Goal: Task Accomplishment & Management: Use online tool/utility

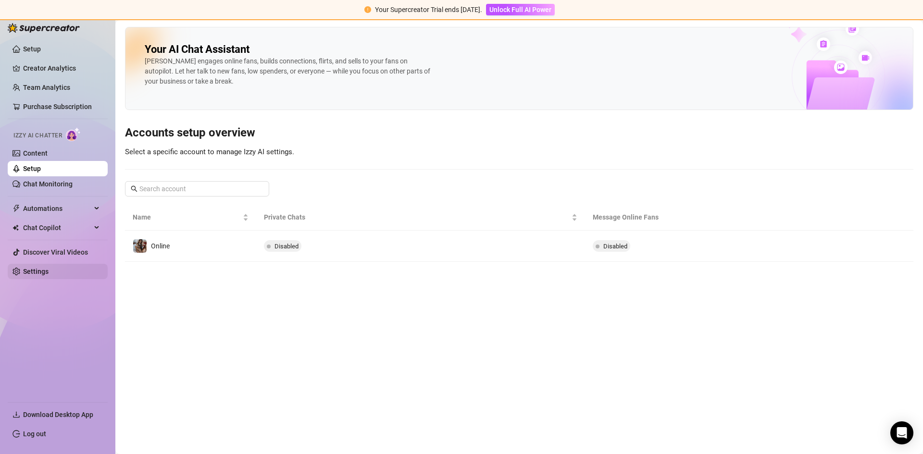
click at [26, 268] on link "Settings" at bounding box center [35, 272] width 25 height 8
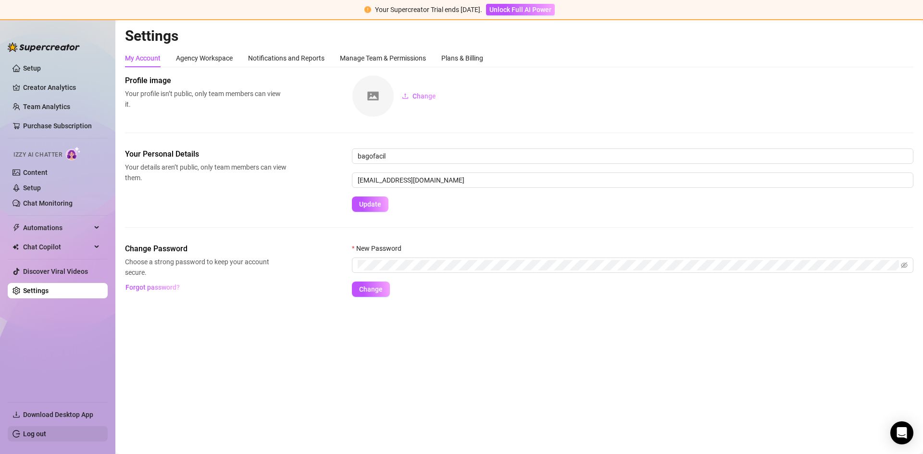
click at [46, 432] on link "Log out" at bounding box center [34, 434] width 23 height 8
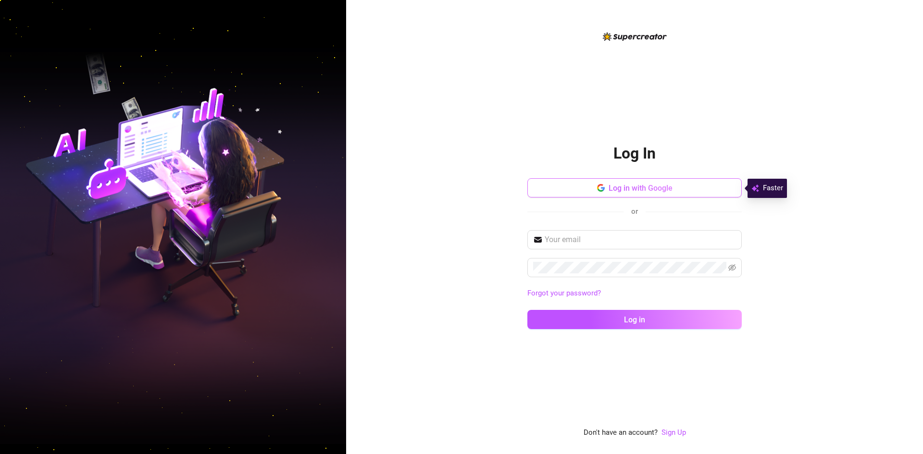
click at [567, 195] on button "Log in with Google" at bounding box center [634, 187] width 214 height 19
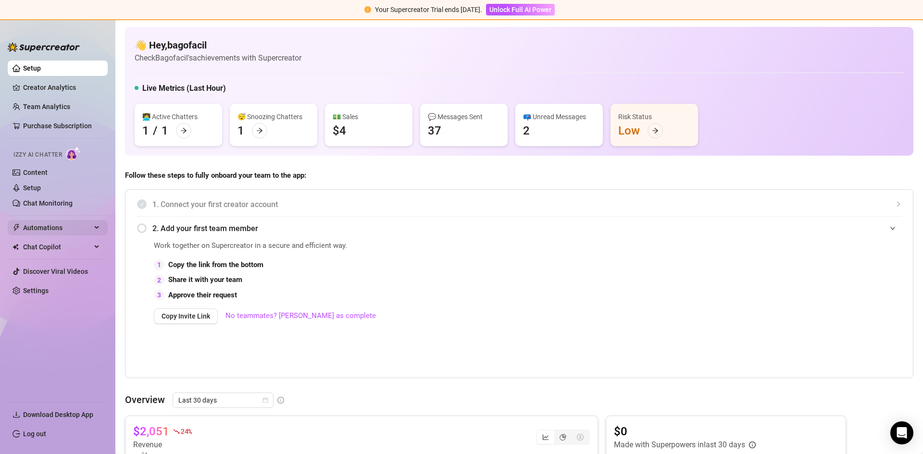
click at [43, 230] on span "Automations" at bounding box center [57, 227] width 68 height 15
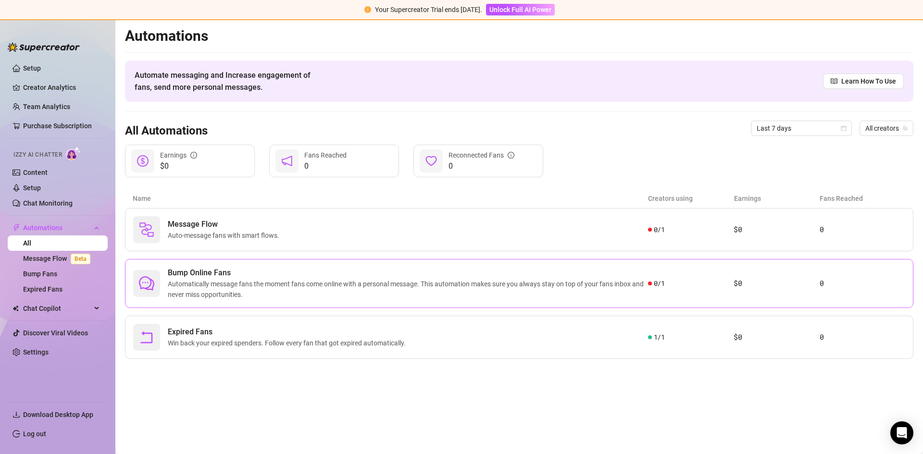
click at [281, 277] on span "Bump Online Fans" at bounding box center [408, 273] width 480 height 12
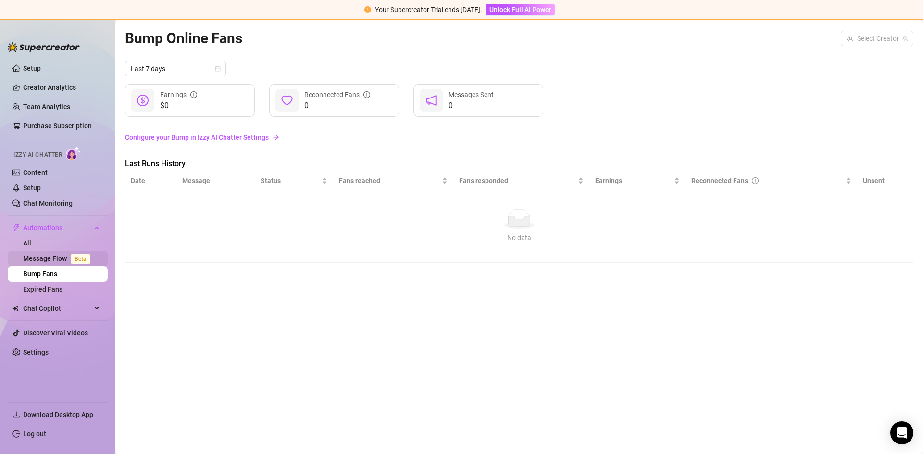
click at [56, 256] on link "Message Flow Beta" at bounding box center [58, 259] width 71 height 8
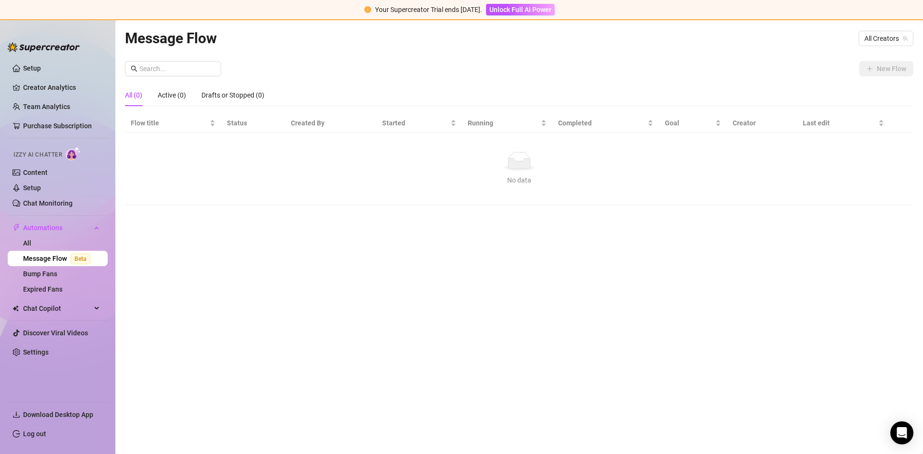
click at [137, 91] on div "All (0)" at bounding box center [133, 95] width 17 height 11
click at [882, 40] on span "All Creators" at bounding box center [885, 38] width 43 height 14
click at [871, 69] on div "Online ( littleluzz )" at bounding box center [871, 74] width 67 height 12
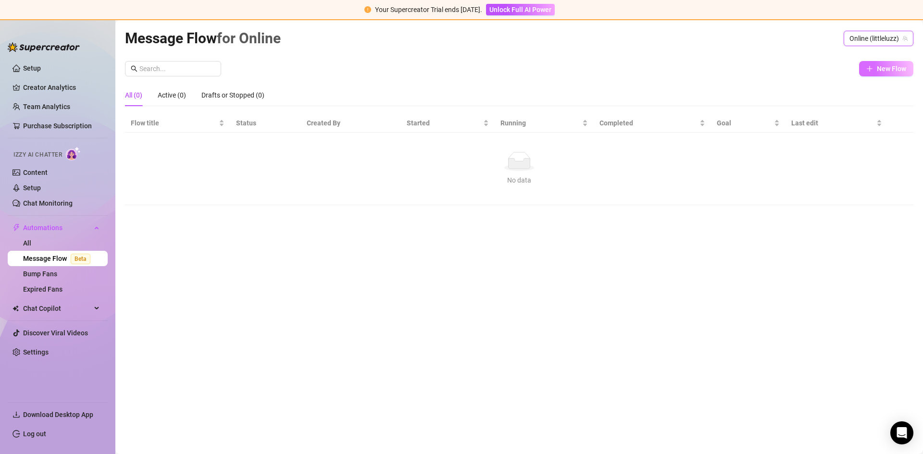
click at [875, 74] on button "New Flow" at bounding box center [886, 68] width 54 height 15
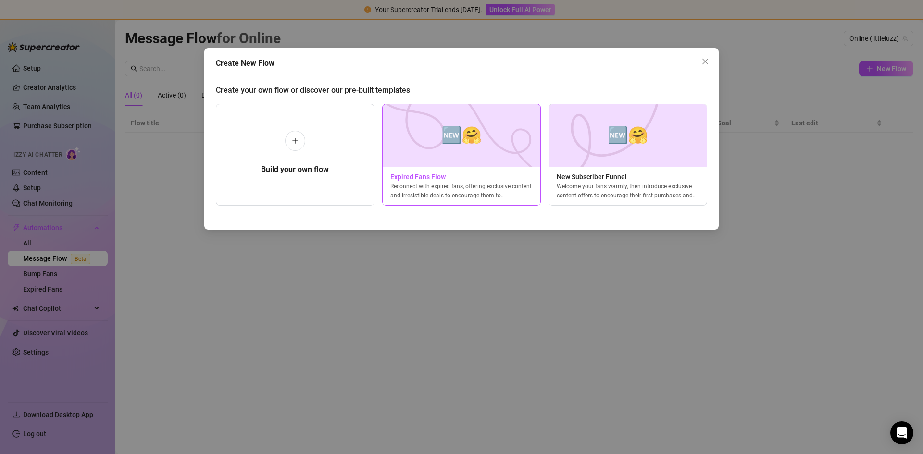
click at [396, 150] on img at bounding box center [461, 135] width 159 height 62
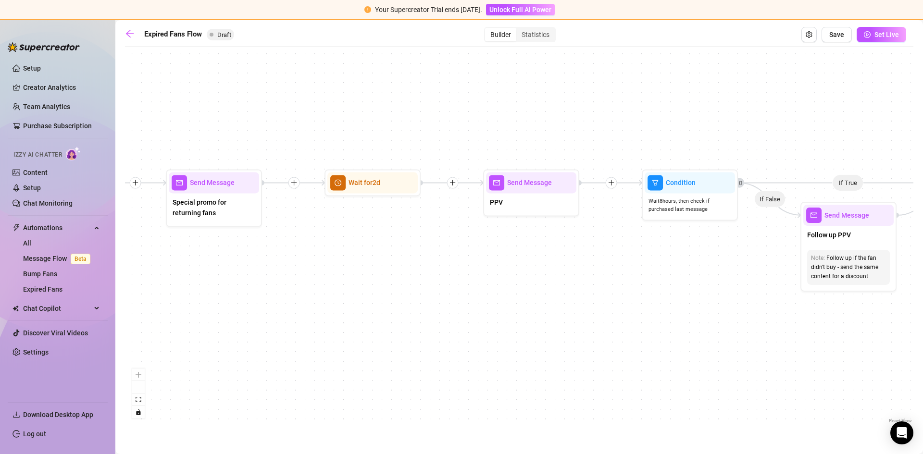
drag, startPoint x: 347, startPoint y: 258, endPoint x: 0, endPoint y: 263, distance: 347.0
click at [0, 263] on div "Setup Creator Analytics Team Analytics Purchase Subscription Izzy AI Chatter Co…" at bounding box center [461, 237] width 923 height 434
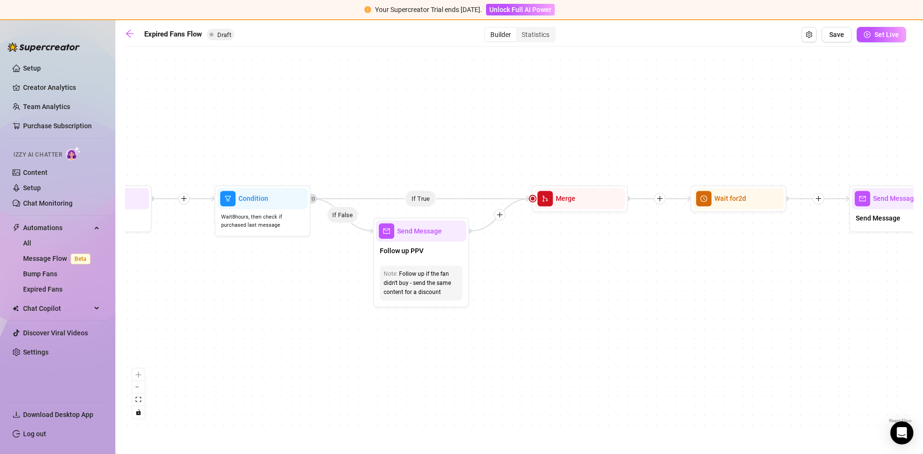
drag, startPoint x: 534, startPoint y: 265, endPoint x: 197, endPoint y: 274, distance: 337.4
click at [108, 281] on div "Setup Creator Analytics Team Analytics Purchase Subscription Izzy AI Chatter Co…" at bounding box center [461, 237] width 923 height 434
click at [434, 260] on div "Follow up PPV" at bounding box center [421, 251] width 90 height 20
type textarea "/"
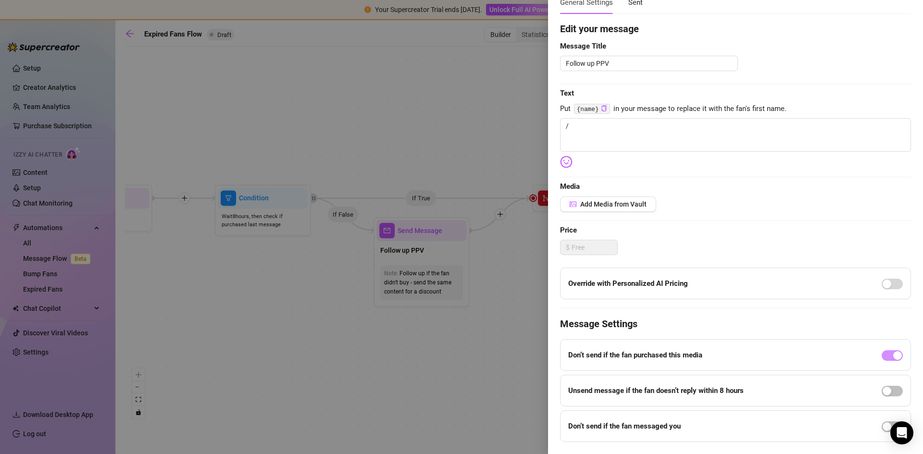
scroll to position [89, 0]
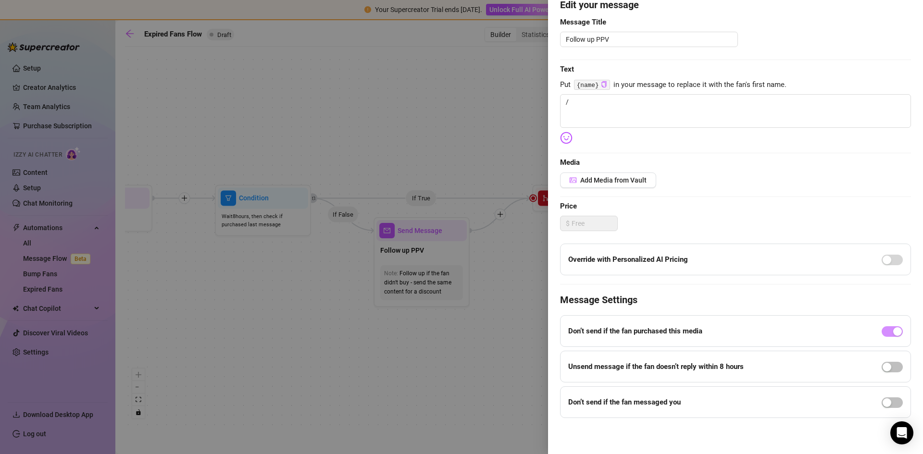
click at [505, 267] on div at bounding box center [461, 227] width 923 height 454
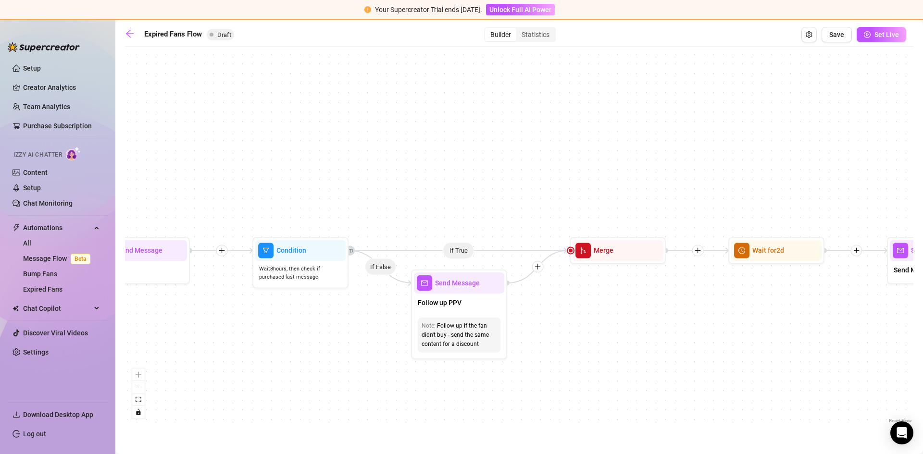
drag, startPoint x: 602, startPoint y: 264, endPoint x: 640, endPoint y: 297, distance: 51.4
click at [645, 312] on div "If True If False Send Message Send Message Wait for 2d Merge Send Message Follo…" at bounding box center [519, 238] width 788 height 374
click at [814, 37] on button "Open Exit Rules" at bounding box center [808, 34] width 15 height 15
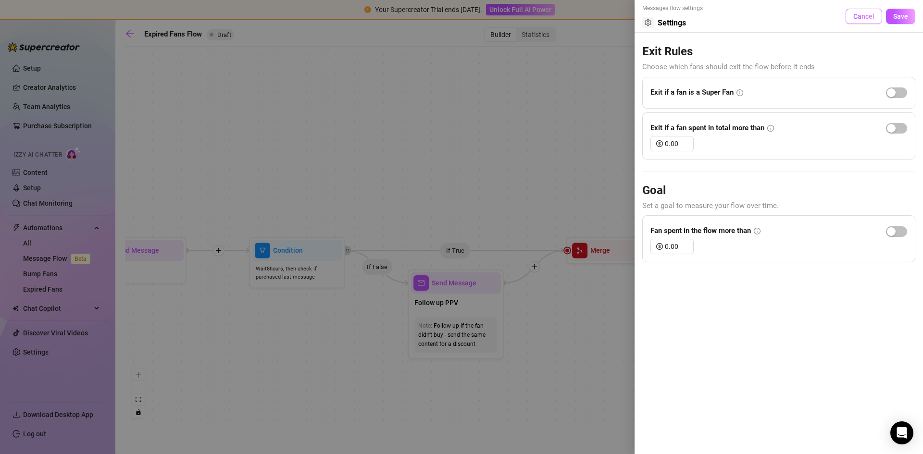
click at [859, 19] on span "Cancel" at bounding box center [863, 16] width 21 height 8
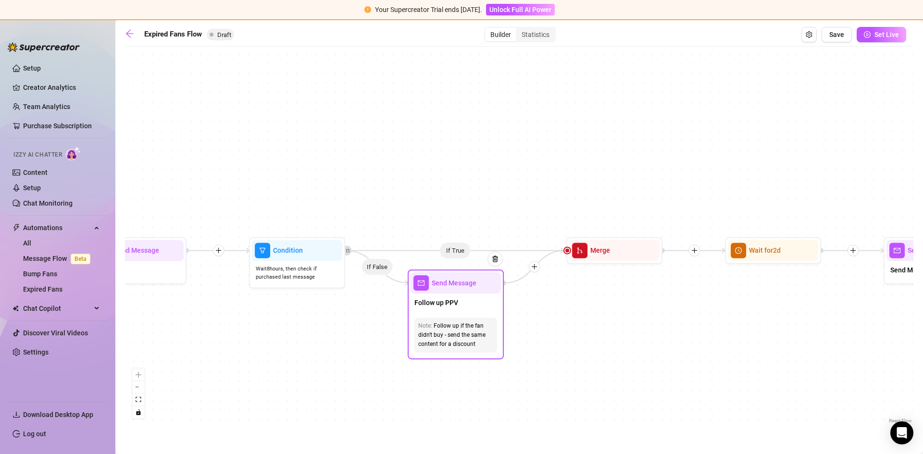
click at [467, 293] on div "Send Message" at bounding box center [455, 282] width 90 height 21
type textarea "/"
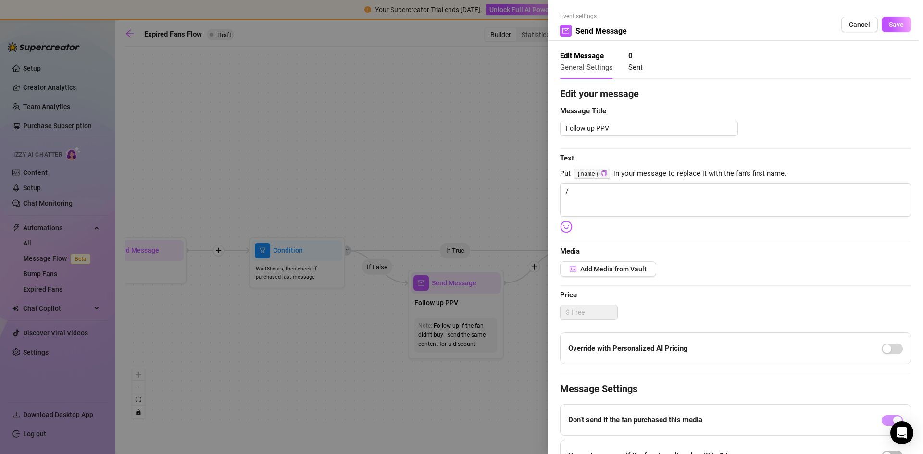
drag, startPoint x: 521, startPoint y: 273, endPoint x: 476, endPoint y: 270, distance: 45.3
click at [520, 273] on div at bounding box center [461, 227] width 923 height 454
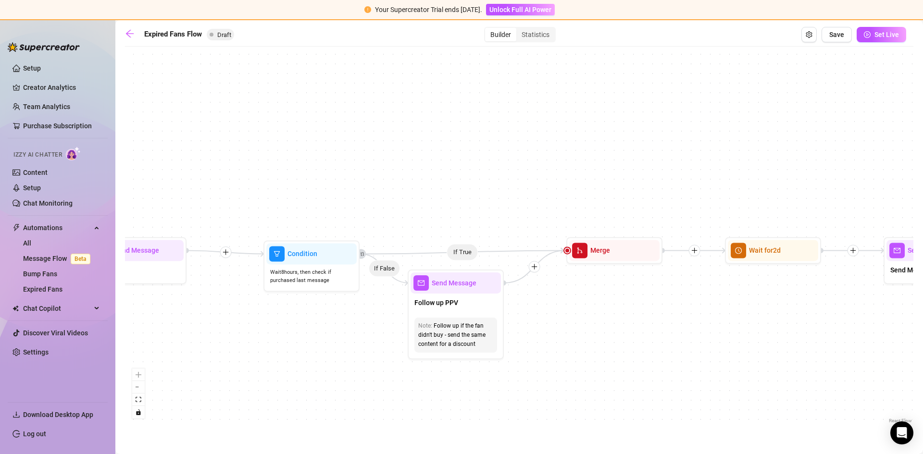
drag, startPoint x: 315, startPoint y: 211, endPoint x: 330, endPoint y: 214, distance: 15.3
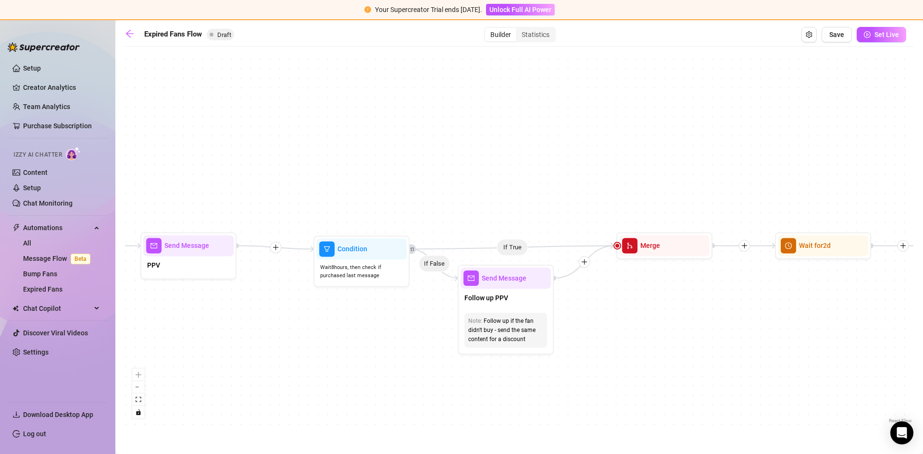
drag, startPoint x: 322, startPoint y: 186, endPoint x: 387, endPoint y: 181, distance: 65.6
click at [387, 181] on div "If True If False Send Message Send Message Wait for 2d Merge Send Message Follo…" at bounding box center [519, 238] width 788 height 374
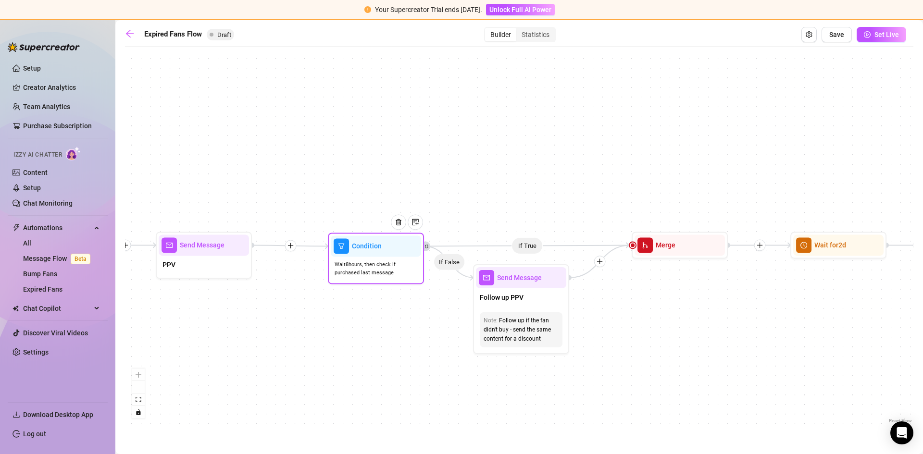
click at [357, 245] on span "Condition" at bounding box center [367, 246] width 30 height 11
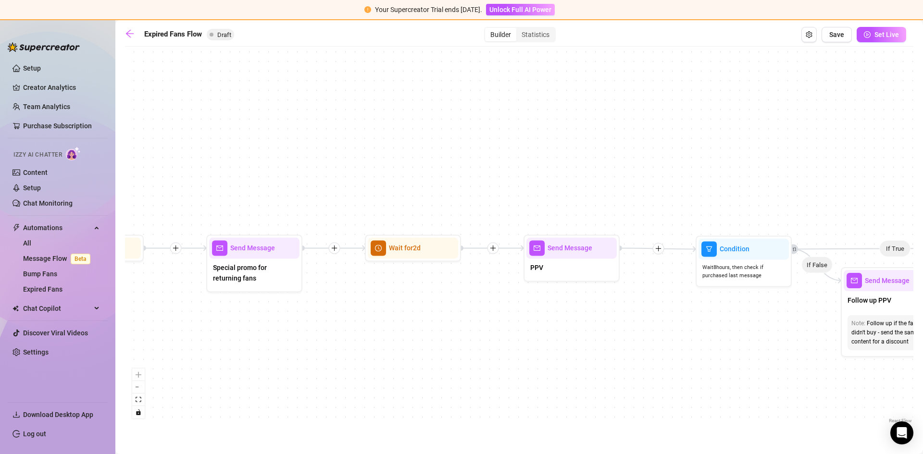
drag, startPoint x: 345, startPoint y: 193, endPoint x: 727, endPoint y: 200, distance: 381.6
click at [727, 200] on div "If True If False Send Message Send Message Wait for 2d Merge Send Message Follo…" at bounding box center [519, 238] width 788 height 374
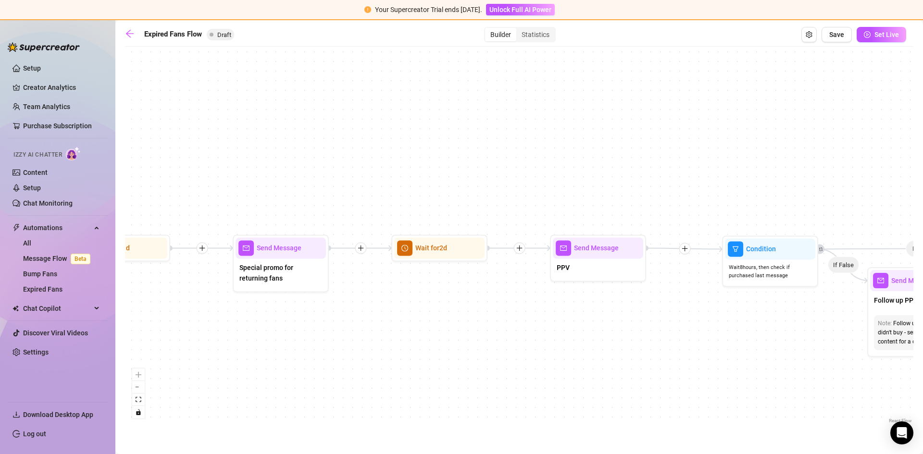
drag, startPoint x: 422, startPoint y: 179, endPoint x: 712, endPoint y: 177, distance: 289.7
click at [714, 177] on div "If True If False Send Message Send Message Wait for 2d Merge Send Message Follo…" at bounding box center [519, 238] width 788 height 374
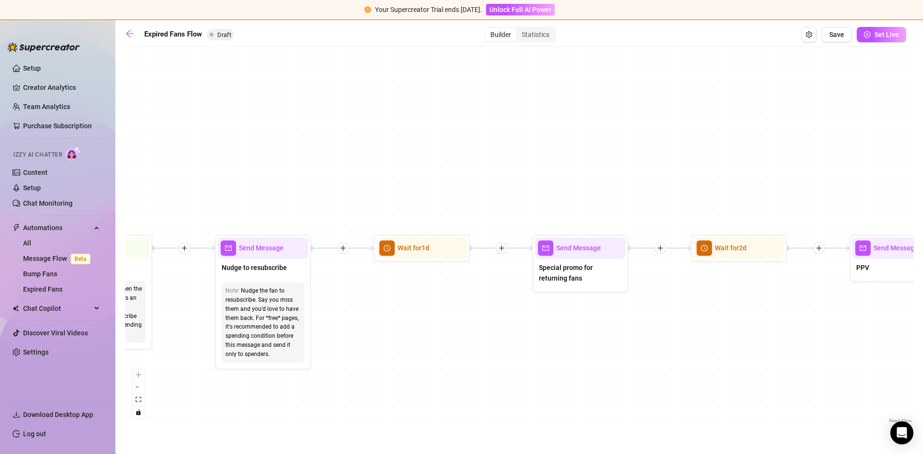
click at [123, 36] on main "Expired Fans Flow Draft Builder Statistics Save Set Live If True If False Send …" at bounding box center [518, 237] width 807 height 434
click at [127, 33] on icon "arrow-left" at bounding box center [130, 34] width 8 height 8
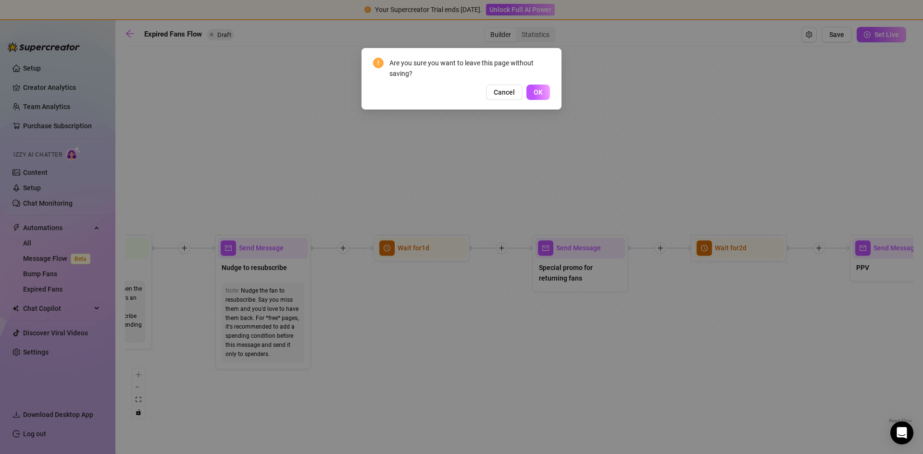
click at [524, 88] on div "Cancel OK" at bounding box center [461, 92] width 177 height 15
click at [532, 90] on button "OK" at bounding box center [538, 92] width 24 height 15
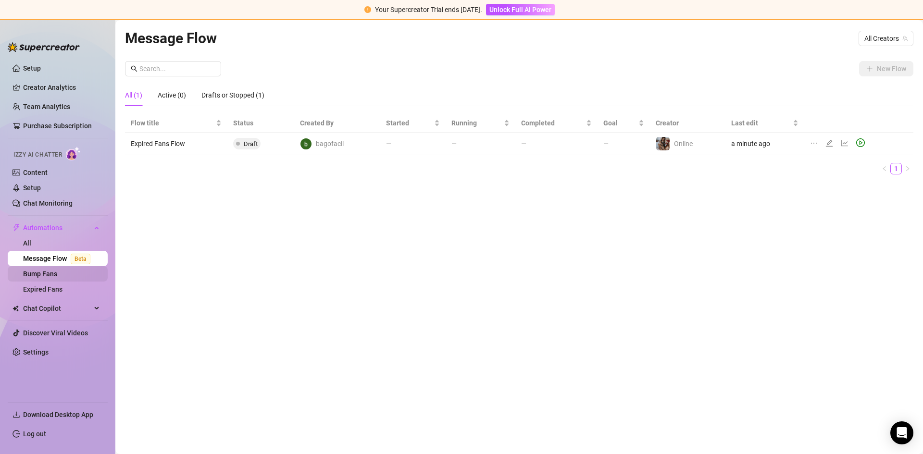
click at [41, 271] on link "Bump Fans" at bounding box center [40, 274] width 34 height 8
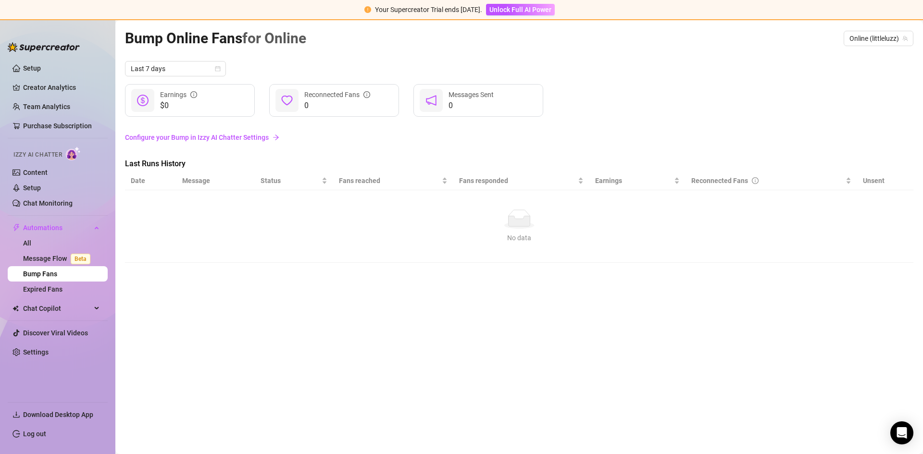
click at [249, 135] on link "Configure your Bump in Izzy AI Chatter Settings" at bounding box center [519, 137] width 788 height 11
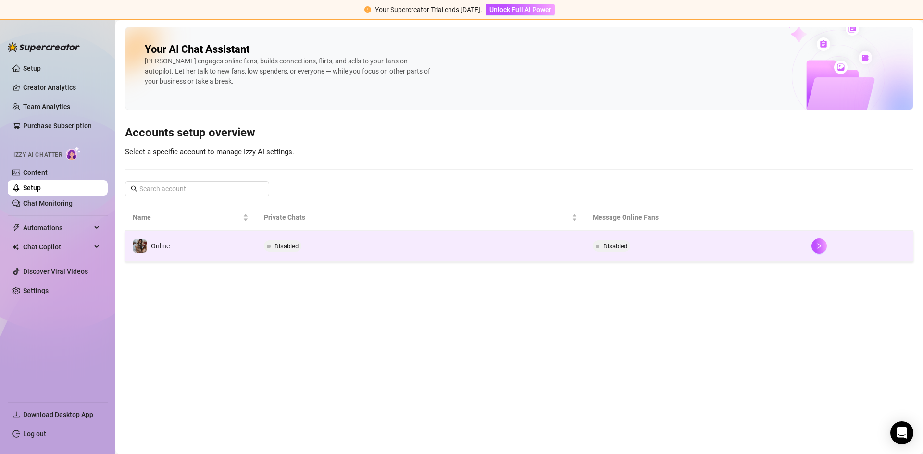
click at [711, 247] on td "Disabled" at bounding box center [694, 246] width 219 height 31
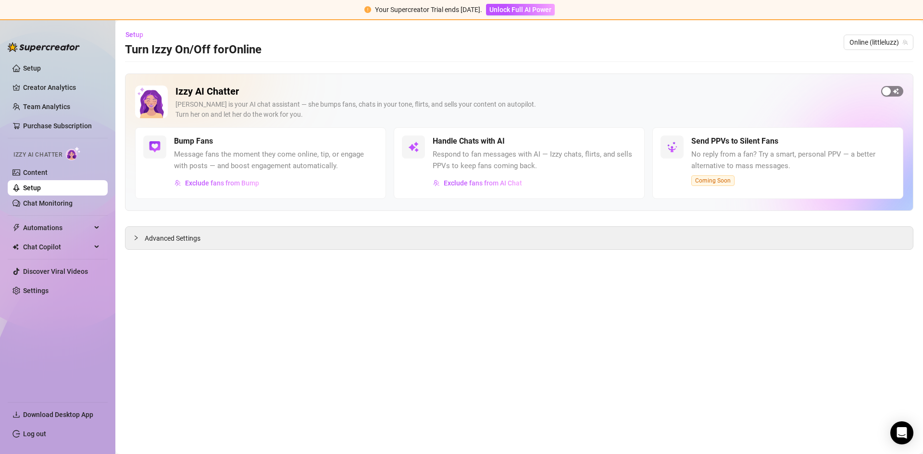
click at [888, 90] on div "button" at bounding box center [886, 91] width 9 height 9
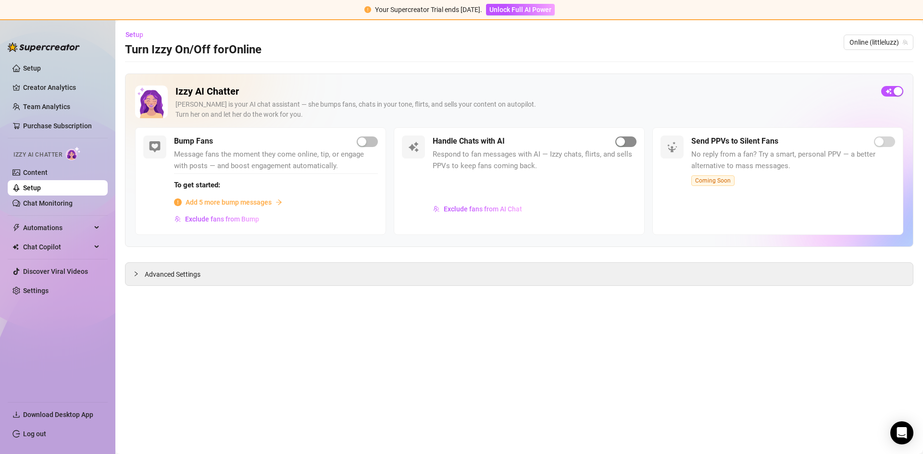
click at [625, 142] on button "button" at bounding box center [625, 141] width 21 height 11
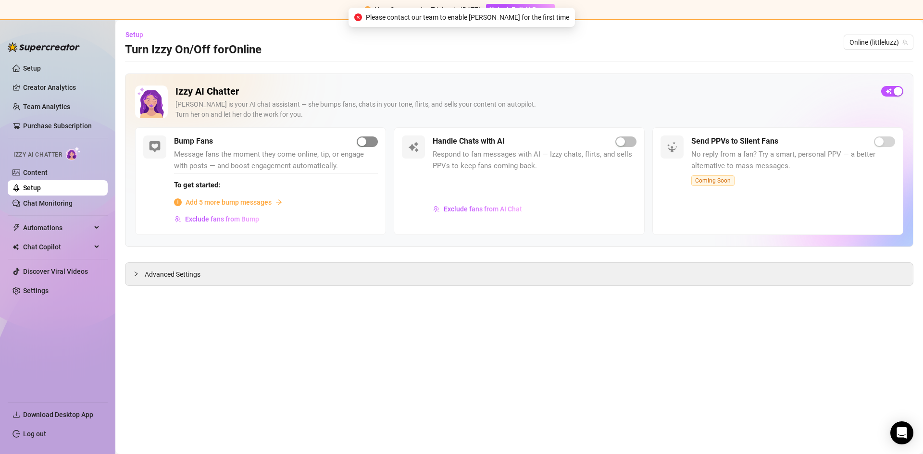
click at [366, 138] on button "button" at bounding box center [367, 141] width 21 height 11
click at [235, 200] on span "Add 5 more bump messages" at bounding box center [228, 202] width 86 height 11
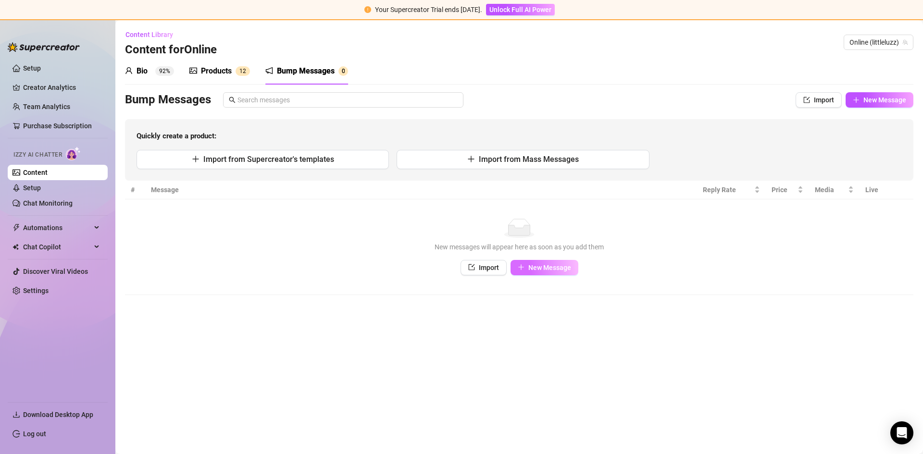
click at [542, 267] on span "New Message" at bounding box center [549, 268] width 43 height 8
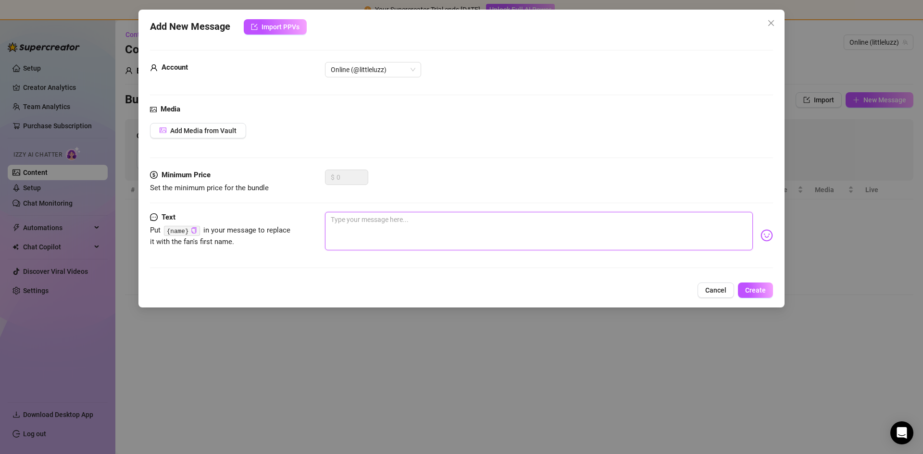
click at [389, 229] on textarea at bounding box center [539, 231] width 428 height 38
type textarea "W"
type textarea "Wh"
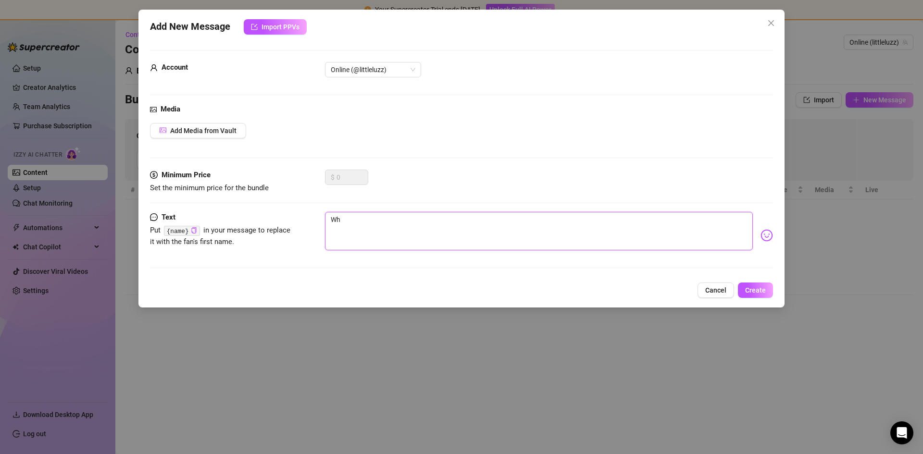
type textarea "Wha"
type textarea "What"
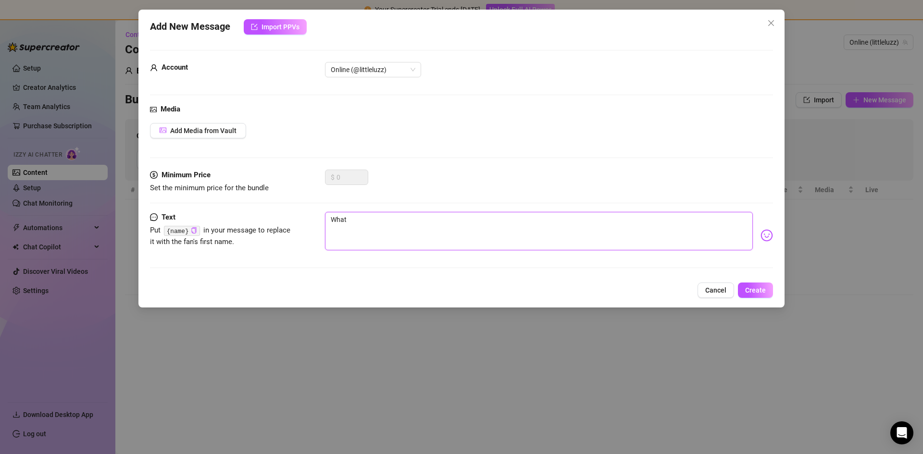
type textarea "What"
type textarea "What a"
type textarea "What ar"
type textarea "What are"
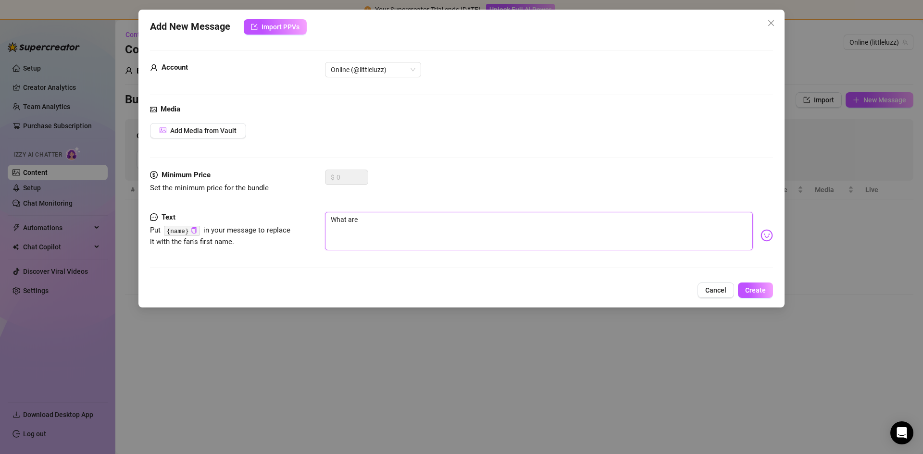
type textarea "What are"
type textarea "What are y"
type textarea "What are yo"
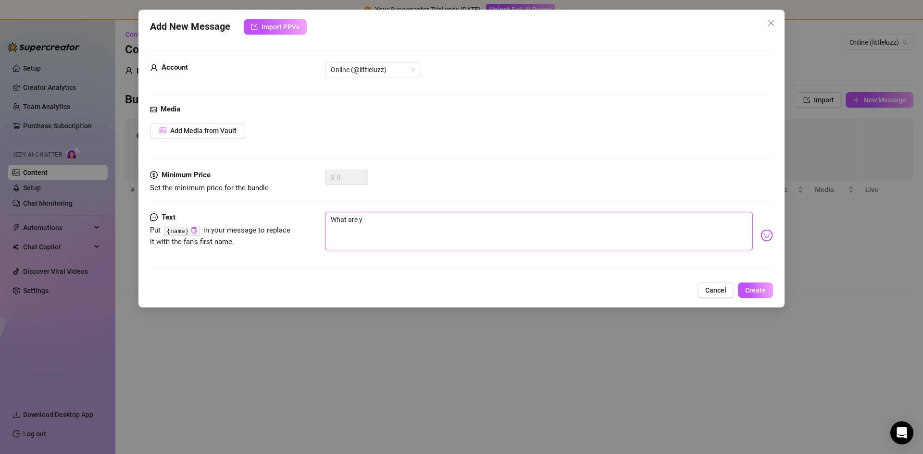
type textarea "What are yo"
type textarea "What are you"
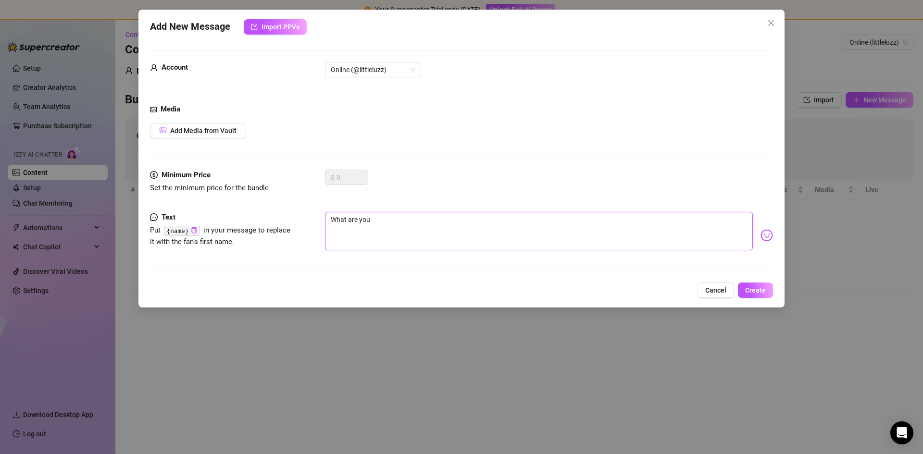
type textarea "What are you u"
type textarea "What are you up"
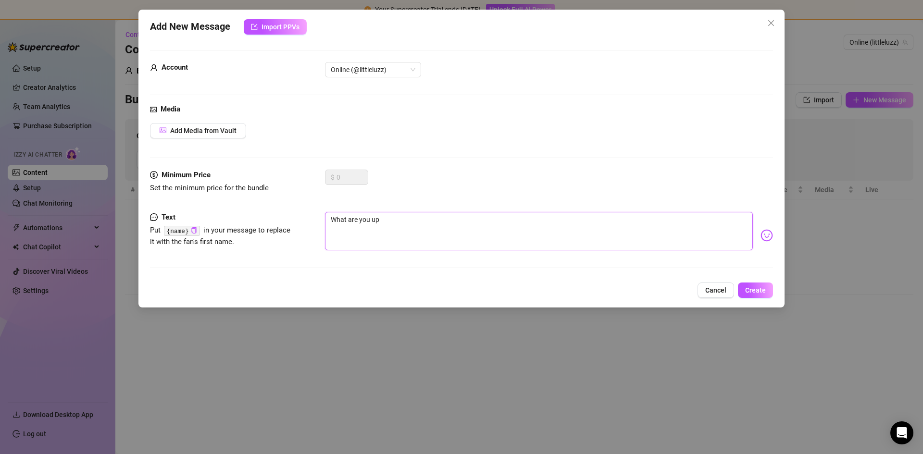
type textarea "What are you up"
type textarea "What are you up t"
type textarea "What are you up to"
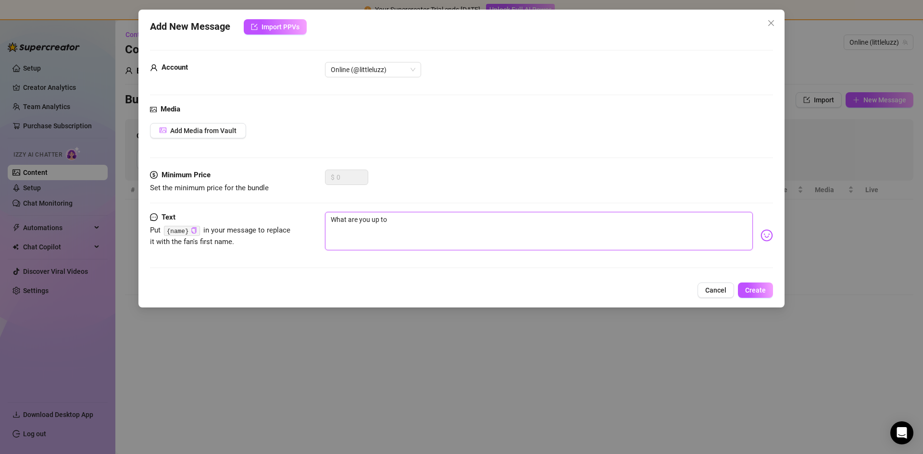
type textarea "What are you up to?"
click at [751, 288] on span "Create" at bounding box center [755, 290] width 21 height 8
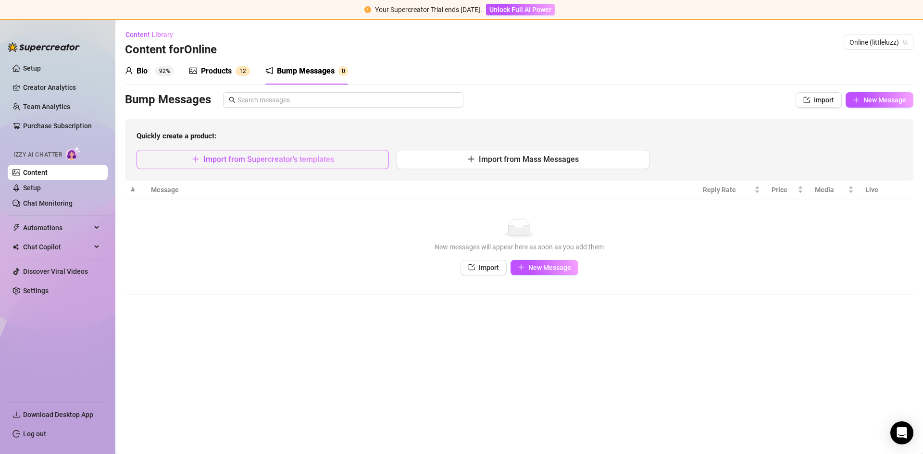
click at [302, 162] on span "Import from Supercreator's templates" at bounding box center [268, 159] width 131 height 9
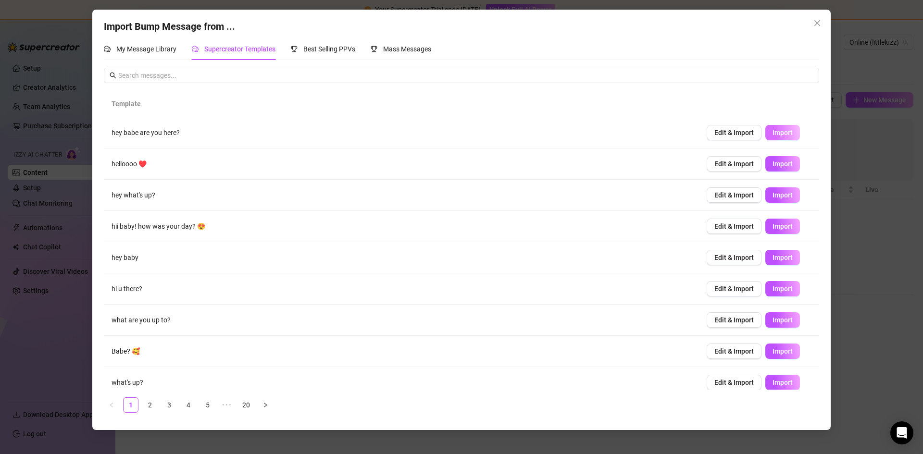
click at [772, 132] on span "Import" at bounding box center [782, 133] width 20 height 8
drag, startPoint x: 772, startPoint y: 163, endPoint x: 778, endPoint y: 180, distance: 18.2
click at [773, 164] on span "Import" at bounding box center [782, 164] width 20 height 8
drag, startPoint x: 776, startPoint y: 191, endPoint x: 778, endPoint y: 201, distance: 9.9
click at [776, 192] on span "Import" at bounding box center [782, 195] width 20 height 8
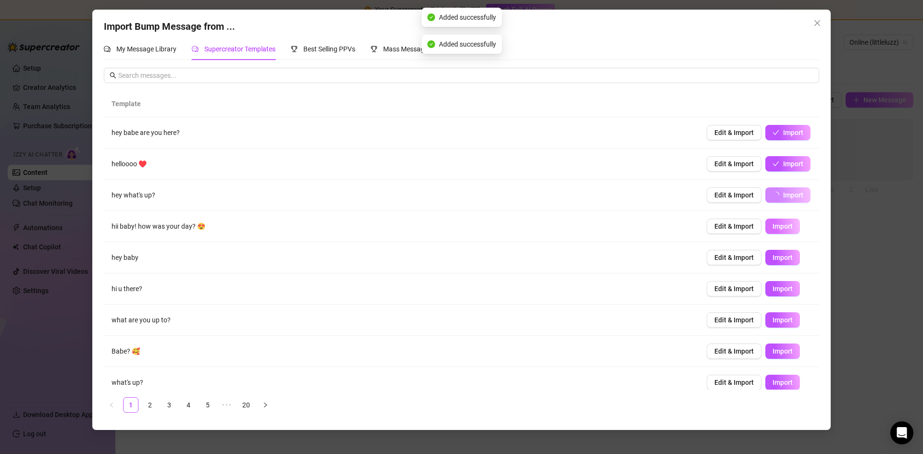
click at [774, 225] on span "Import" at bounding box center [782, 226] width 20 height 8
click at [773, 258] on span "Import" at bounding box center [782, 258] width 20 height 8
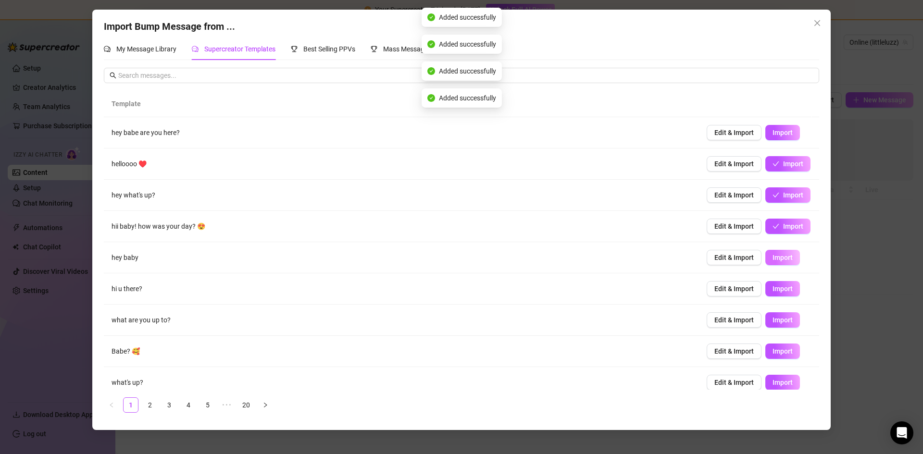
type textarea "hey baby"
type input "0"
click at [774, 295] on button "Import" at bounding box center [782, 288] width 35 height 15
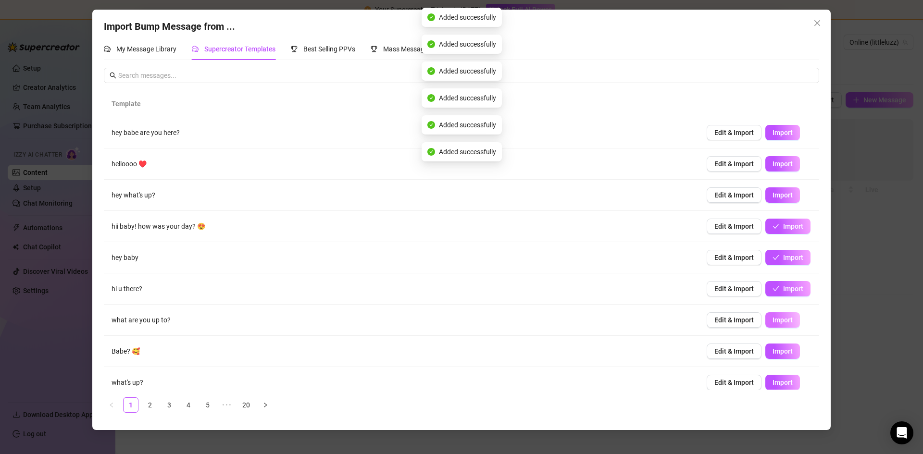
click at [777, 320] on span "Import" at bounding box center [782, 320] width 20 height 8
click at [776, 349] on span "Import" at bounding box center [782, 351] width 20 height 8
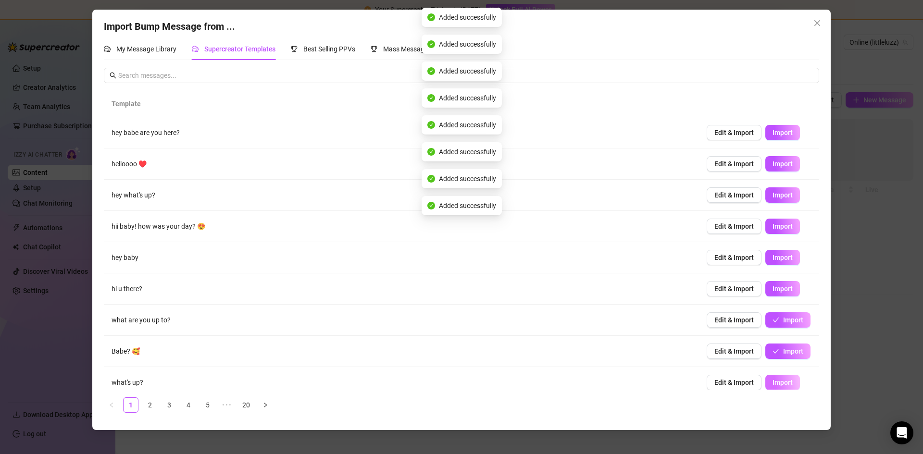
click at [777, 380] on span "Import" at bounding box center [782, 383] width 20 height 8
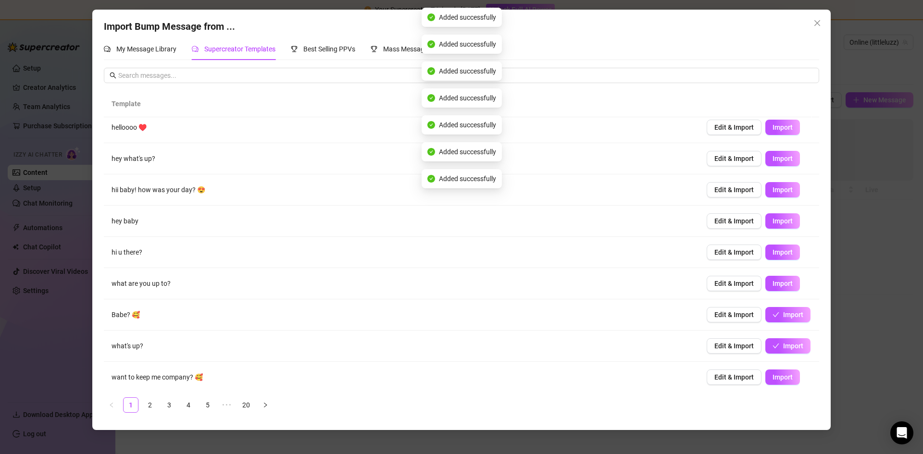
scroll to position [40, 0]
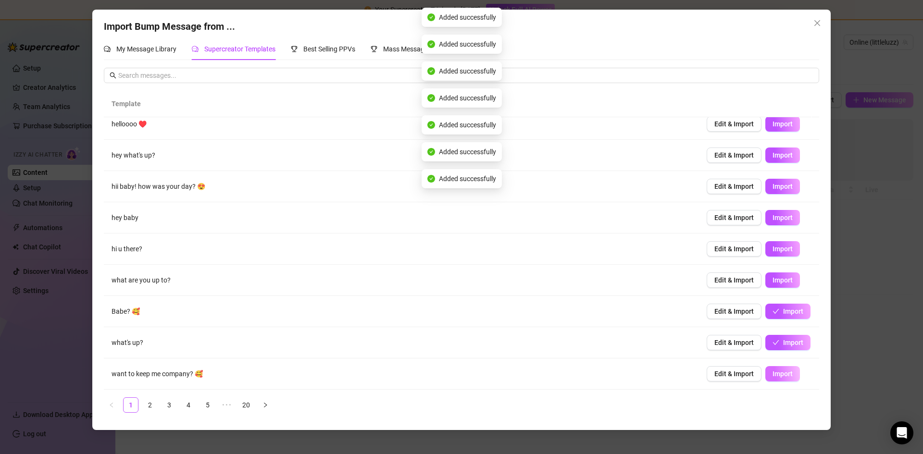
click at [778, 371] on span "Import" at bounding box center [782, 374] width 20 height 8
type textarea "want to keep me company? 🥰"
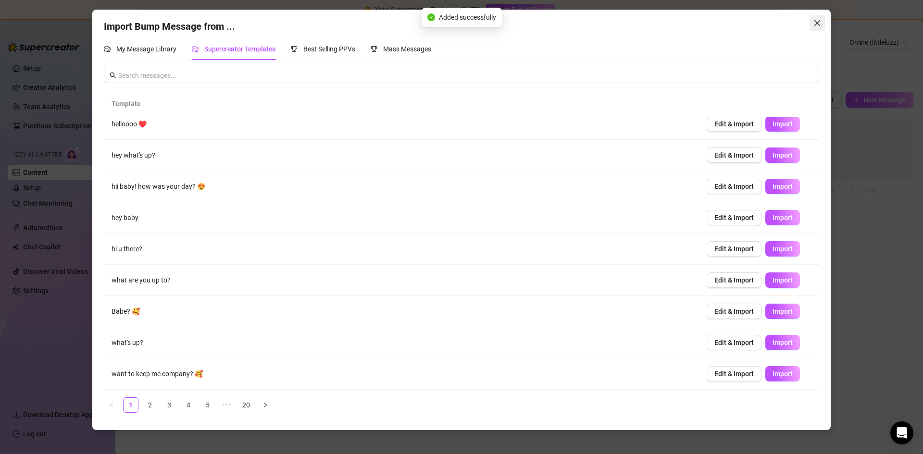
click at [818, 21] on icon "close" at bounding box center [817, 23] width 6 height 6
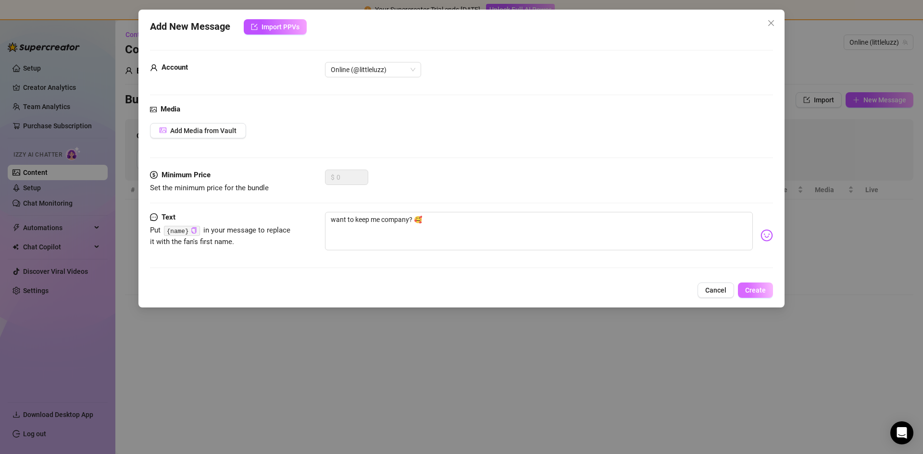
click at [757, 293] on span "Create" at bounding box center [755, 290] width 21 height 8
